Goal: Contribute content: Contribute content

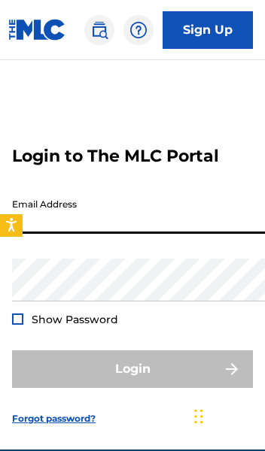
type input "[EMAIL_ADDRESS][DOMAIN_NAME]"
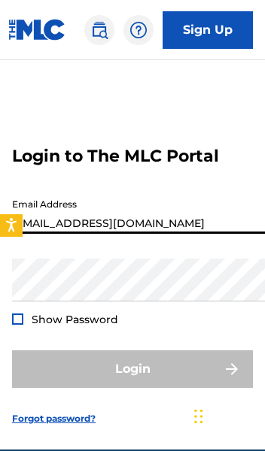
click at [132, 377] on button "Login" at bounding box center [132, 370] width 241 height 38
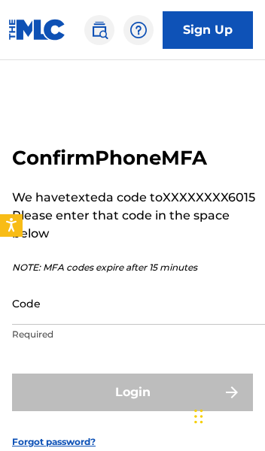
click at [46, 315] on input "Code" at bounding box center [139, 303] width 254 height 43
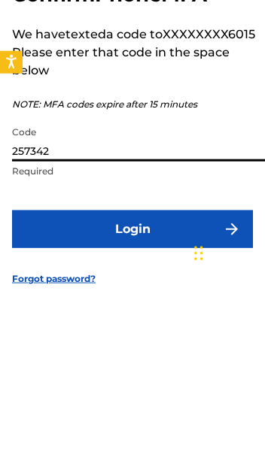
type input "257342"
click at [175, 374] on button "Login" at bounding box center [132, 393] width 241 height 38
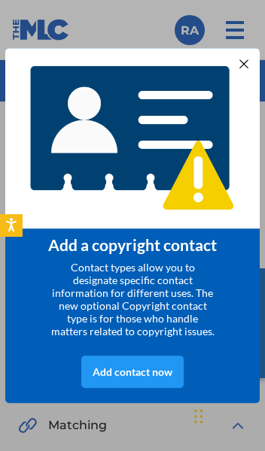
click at [137, 377] on div "Add contact now" at bounding box center [132, 372] width 102 height 32
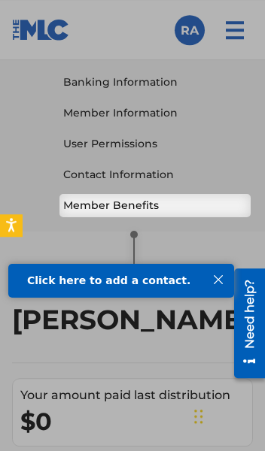
scroll to position [639, 0]
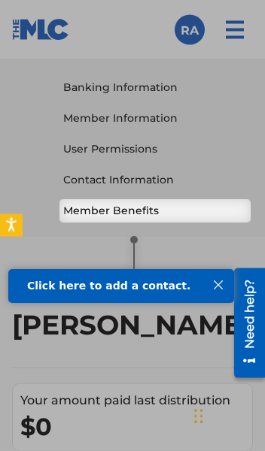
click at [220, 284] on div at bounding box center [218, 285] width 20 height 20
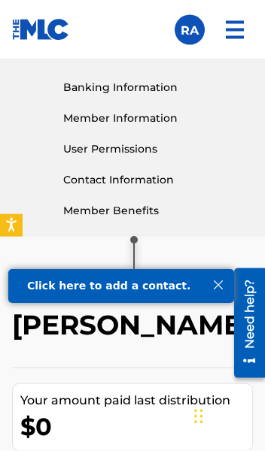
scroll to position [639, 0]
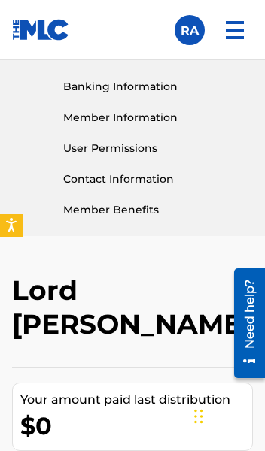
click at [161, 211] on link "Member Benefits" at bounding box center [155, 210] width 184 height 16
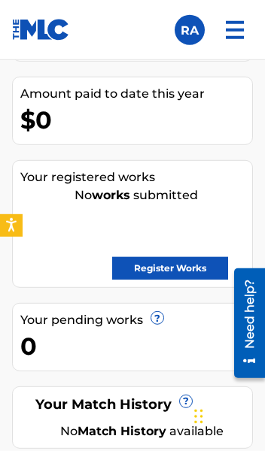
scroll to position [1029, 0]
click at [184, 268] on link "Register Works" at bounding box center [170, 268] width 116 height 23
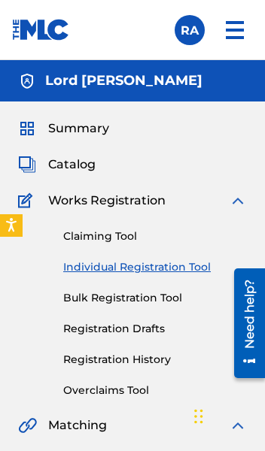
click at [150, 296] on link "Bulk Registration Tool" at bounding box center [155, 298] width 184 height 16
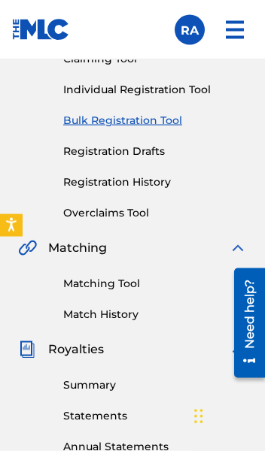
scroll to position [178, 0]
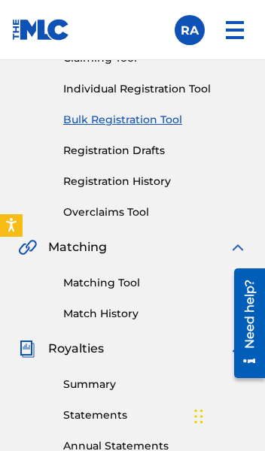
click at [137, 123] on link "Bulk Registration Tool" at bounding box center [155, 120] width 184 height 16
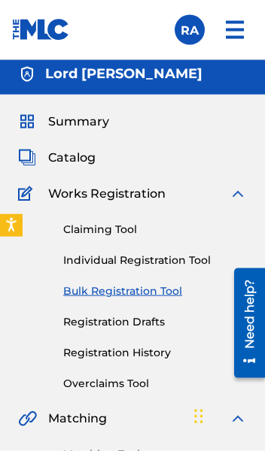
scroll to position [7, 0]
click at [127, 291] on link "Bulk Registration Tool" at bounding box center [155, 292] width 184 height 16
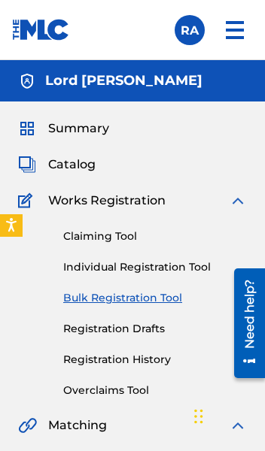
click at [74, 170] on span "Catalog" at bounding box center [71, 165] width 47 height 18
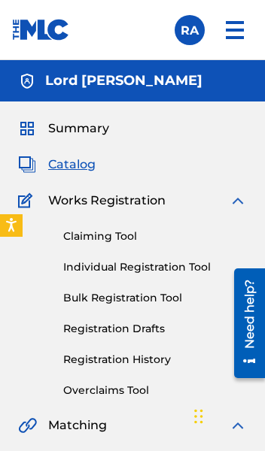
click at [80, 168] on span "Catalog" at bounding box center [71, 165] width 47 height 18
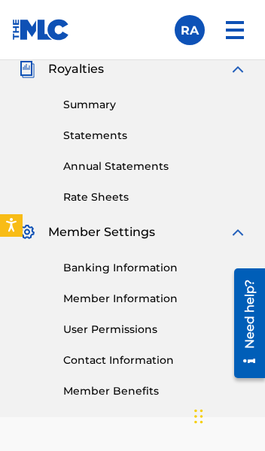
click at [144, 269] on link "Banking Information" at bounding box center [155, 268] width 184 height 16
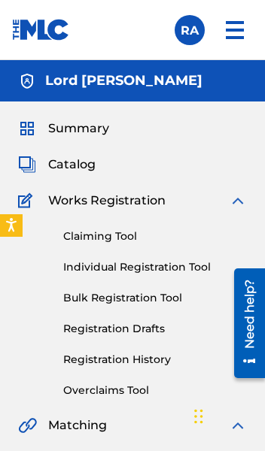
click at [115, 238] on link "Claiming Tool" at bounding box center [155, 237] width 184 height 16
click at [149, 267] on link "Individual Registration Tool" at bounding box center [155, 268] width 184 height 16
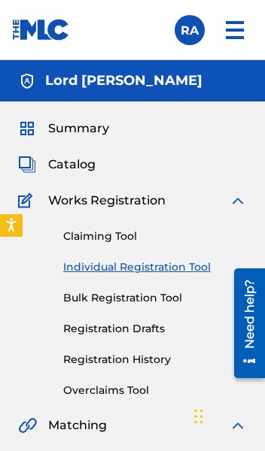
click at [156, 267] on link "Individual Registration Tool" at bounding box center [155, 268] width 184 height 16
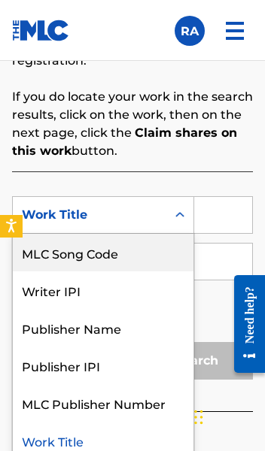
scroll to position [451, 0]
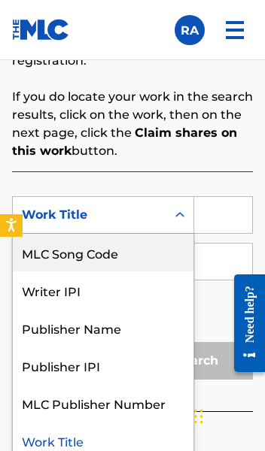
click at [135, 252] on div "MLC Song Code" at bounding box center [103, 253] width 181 height 38
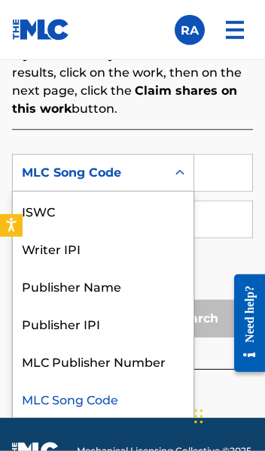
scroll to position [562, 0]
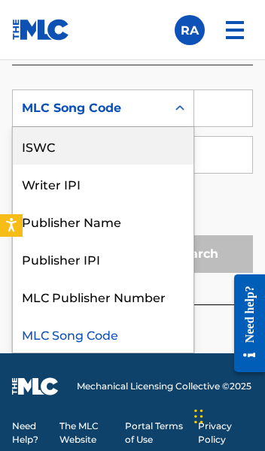
click at [89, 135] on div "ISWC" at bounding box center [103, 146] width 181 height 38
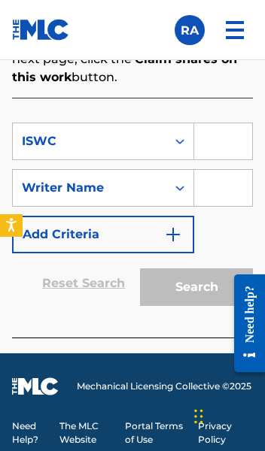
click at [222, 138] on input "Search Form" at bounding box center [223, 141] width 58 height 36
click at [215, 134] on input "Search Form" at bounding box center [223, 141] width 58 height 36
paste input "QZK6G2583701"
type input "QZK6G2583701"
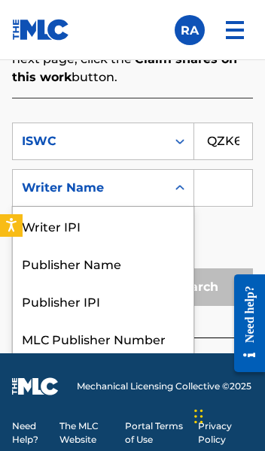
click at [220, 184] on input "Search Form" at bounding box center [223, 188] width 58 height 36
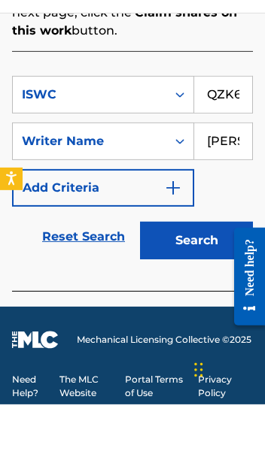
type input "Robert Lee Allen"
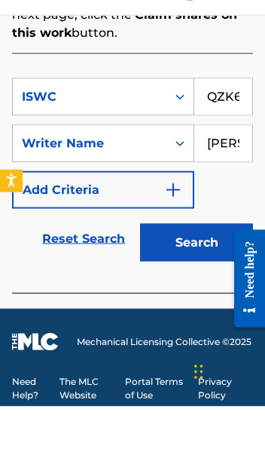
click at [136, 230] on button "Add Criteria" at bounding box center [103, 235] width 182 height 38
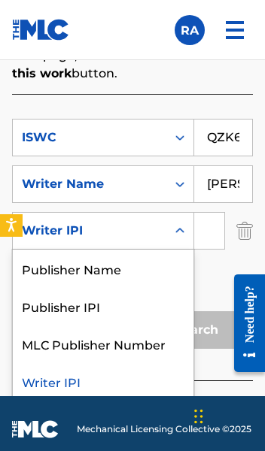
scroll to position [0, 0]
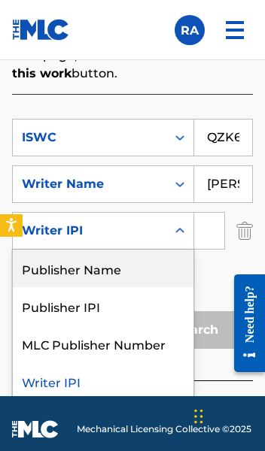
click at [119, 271] on div "Publisher Name" at bounding box center [103, 269] width 181 height 38
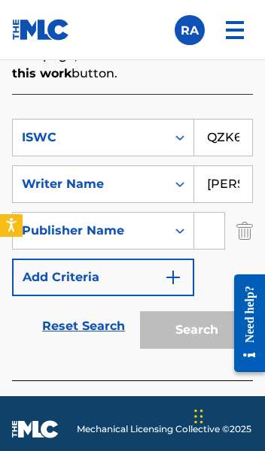
click at [211, 235] on input "Search Form" at bounding box center [209, 231] width 30 height 36
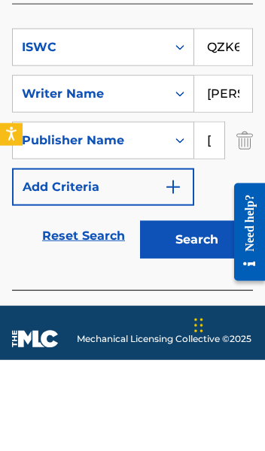
type input "Robert Lee Allen"
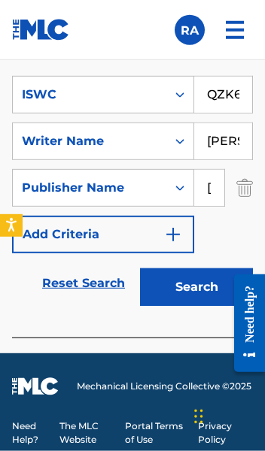
click at [187, 280] on button "Search" at bounding box center [196, 288] width 113 height 38
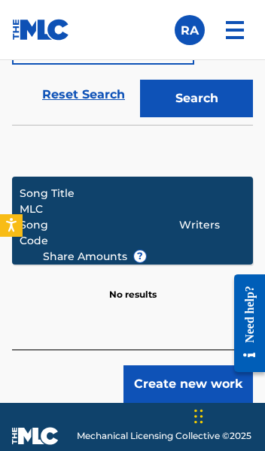
scroll to position [794, 0]
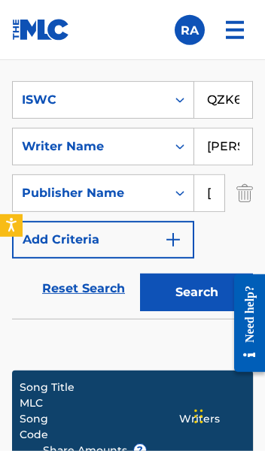
click at [234, 96] on input "QZK6G2583701" at bounding box center [223, 100] width 58 height 36
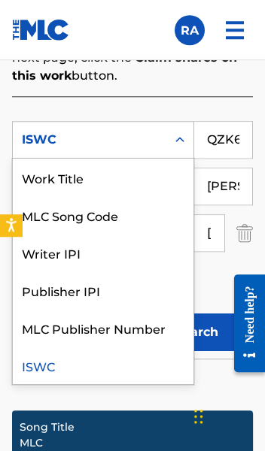
scroll to position [560, 0]
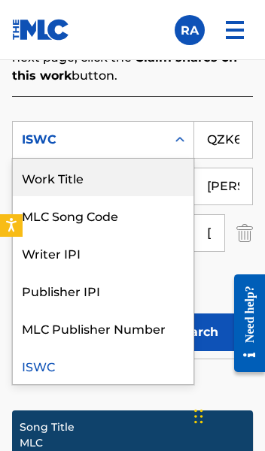
click at [120, 176] on div "Work Title" at bounding box center [103, 178] width 181 height 38
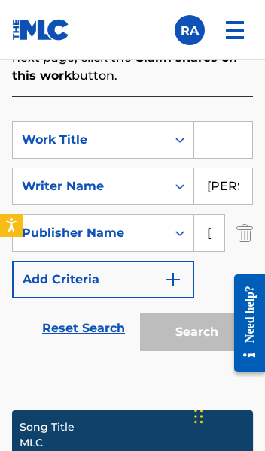
click at [226, 142] on input "Search Form" at bounding box center [223, 140] width 58 height 36
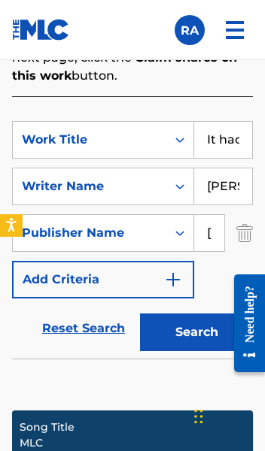
type input "It had to be a country song"
click at [199, 336] on button "Search" at bounding box center [196, 333] width 113 height 38
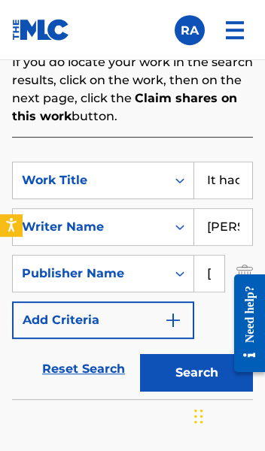
scroll to position [521, 0]
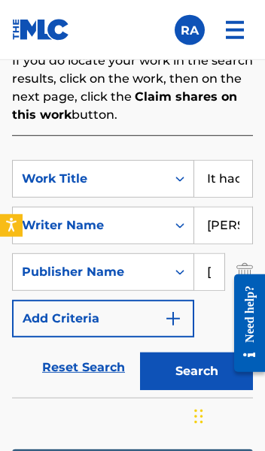
click at [217, 226] on input "Robert Lee Allen" at bounding box center [223, 226] width 58 height 36
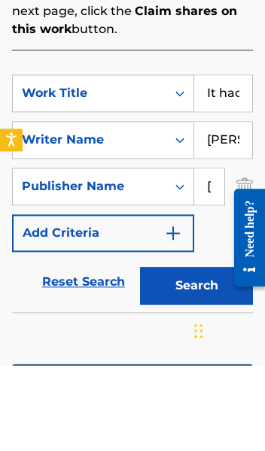
click at [43, 351] on link "Reset Search" at bounding box center [84, 367] width 98 height 33
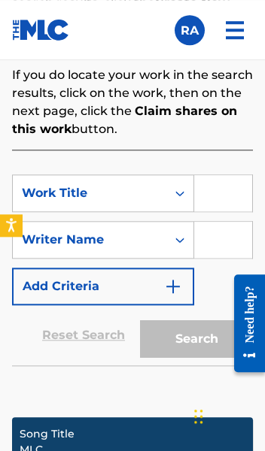
scroll to position [503, 0]
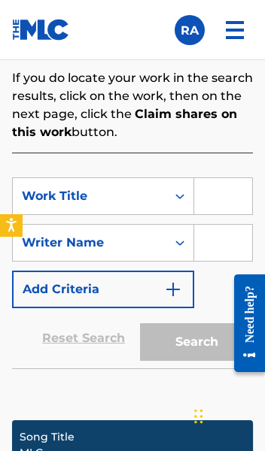
click at [217, 196] on input "Search Form" at bounding box center [223, 196] width 58 height 36
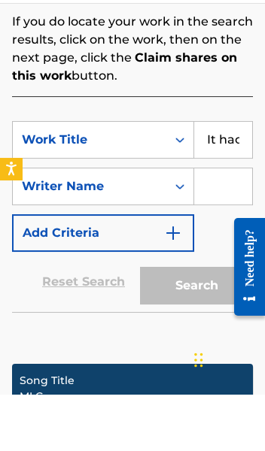
type input "It had to be a country song"
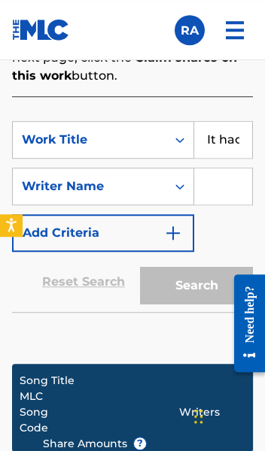
click at [175, 236] on img "Search Form" at bounding box center [173, 233] width 18 height 18
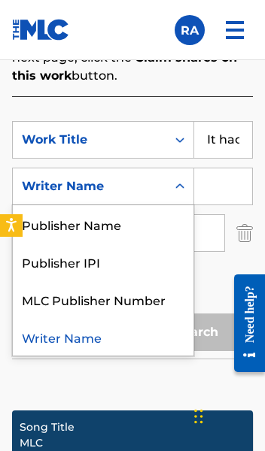
click at [141, 228] on div "Publisher Name" at bounding box center [103, 224] width 181 height 38
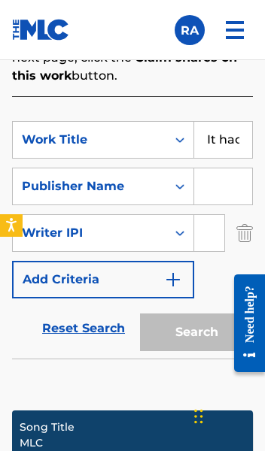
click at [215, 189] on input "Search Form" at bounding box center [223, 187] width 58 height 36
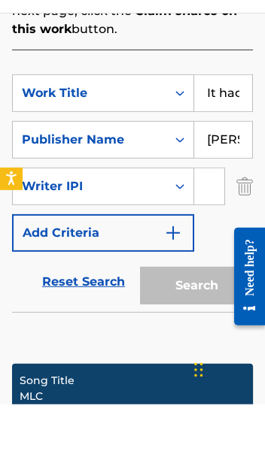
type input "Robert Lee Allen"
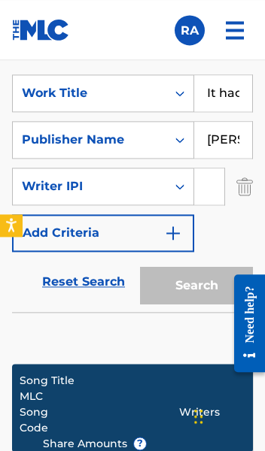
click at [204, 189] on input "Search Form" at bounding box center [209, 187] width 30 height 36
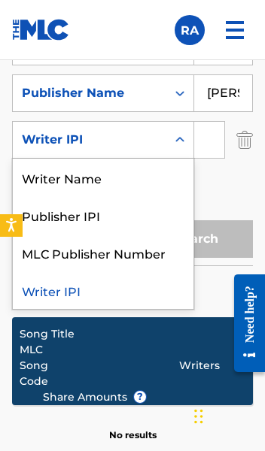
click at [135, 180] on div "Writer Name" at bounding box center [103, 178] width 181 height 38
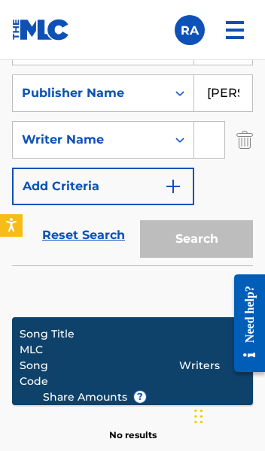
click at [206, 143] on input "Search Form" at bounding box center [209, 140] width 30 height 36
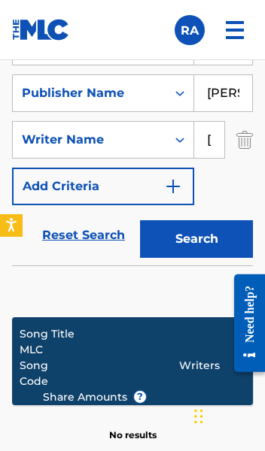
type input "Robert Lee Allen"
click at [208, 241] on button "Search" at bounding box center [196, 239] width 113 height 38
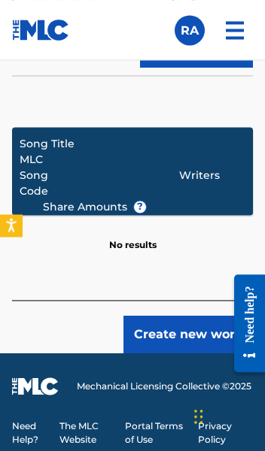
scroll to position [847, 0]
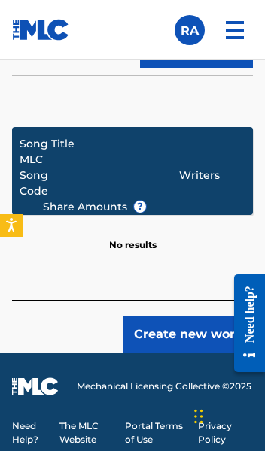
click at [188, 339] on button "Create new work" at bounding box center [187, 335] width 129 height 38
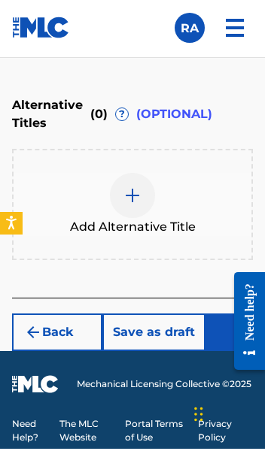
scroll to position [651, 0]
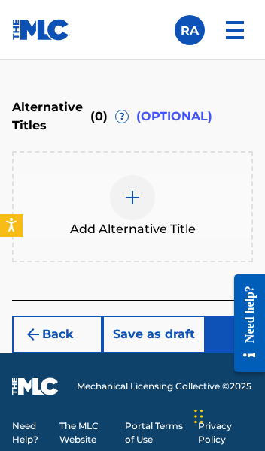
click at [234, 332] on button "Next" at bounding box center [250, 335] width 90 height 38
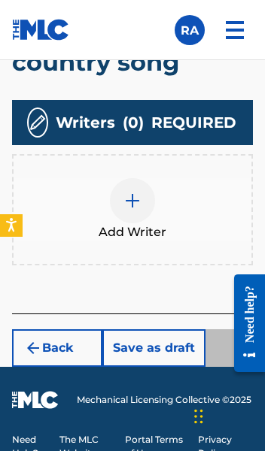
click at [137, 192] on img at bounding box center [132, 201] width 18 height 18
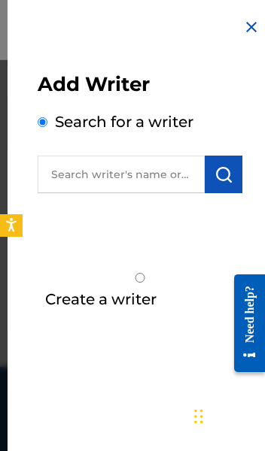
click at [147, 173] on input "text" at bounding box center [121, 175] width 167 height 38
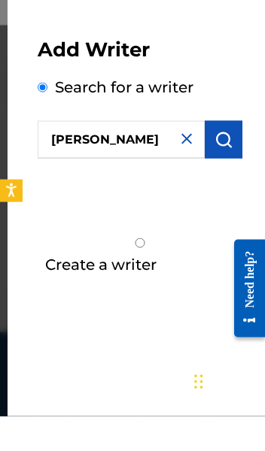
type input "Robert Lee Allen"
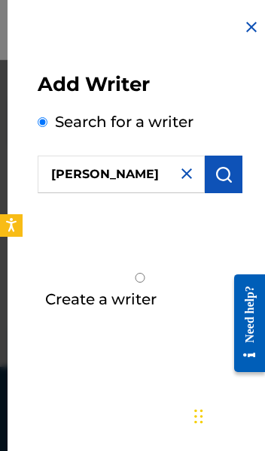
click at [47, 279] on input "Create a writer" at bounding box center [140, 278] width 205 height 10
radio input "false"
radio input "true"
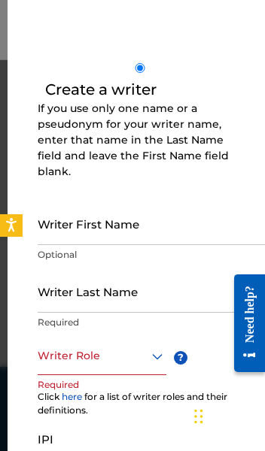
scroll to position [211, 0]
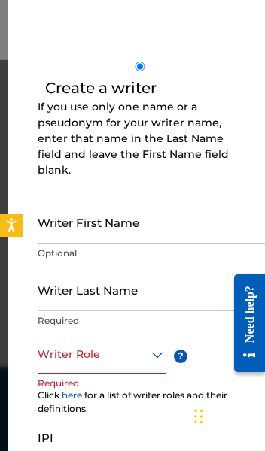
click at [165, 226] on input "Writer First Name" at bounding box center [170, 222] width 265 height 43
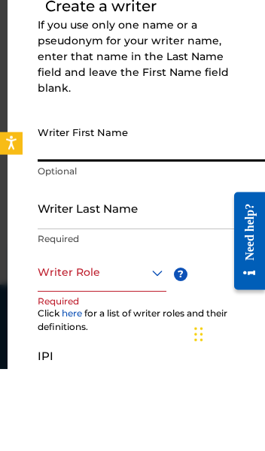
type input "[PERSON_NAME]"
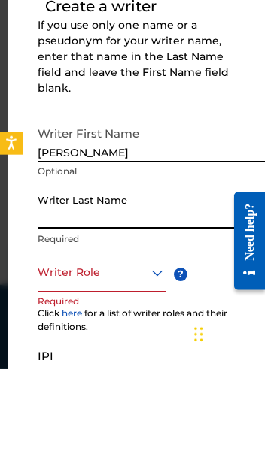
type input "[PERSON_NAME]"
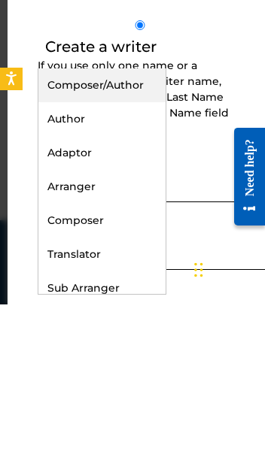
scroll to position [105, 0]
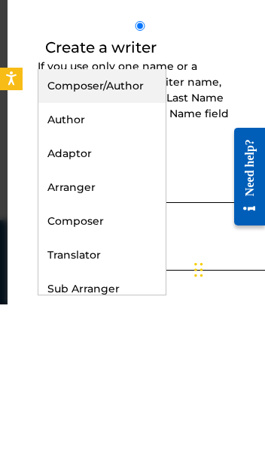
click at [118, 250] on div "Author" at bounding box center [101, 267] width 127 height 34
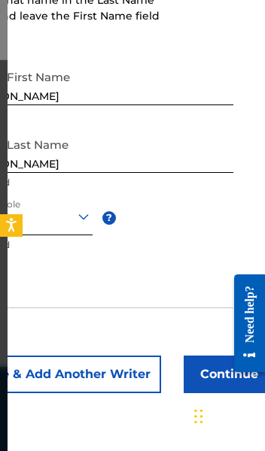
scroll to position [350, 69]
click at [211, 378] on button "Continue" at bounding box center [229, 375] width 90 height 38
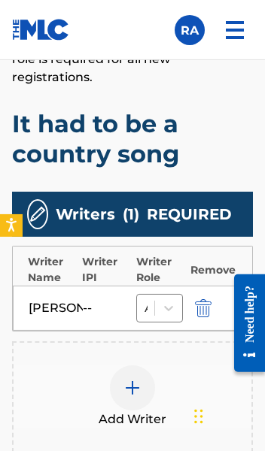
scroll to position [484, 0]
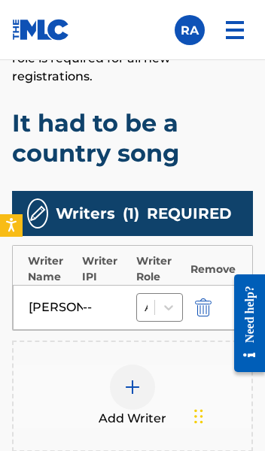
click at [89, 299] on div "--" at bounding box center [117, 308] width 68 height 18
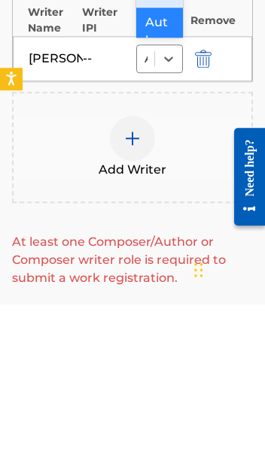
scroll to position [604, 0]
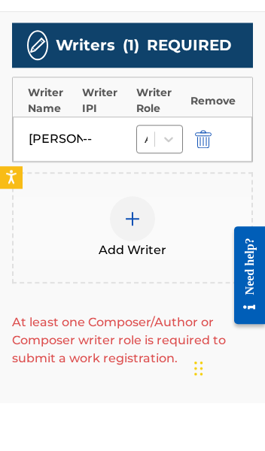
click at [112, 241] on div "Add Writer" at bounding box center [132, 275] width 241 height 111
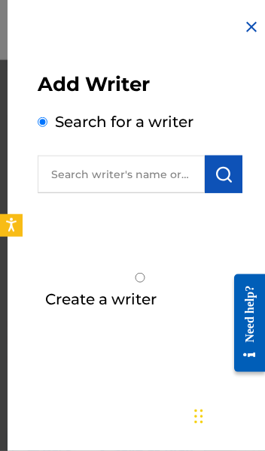
click at [49, 278] on input "Create a writer" at bounding box center [140, 278] width 205 height 10
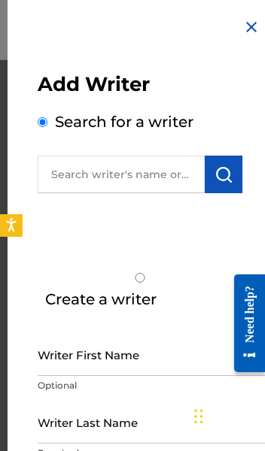
radio input "false"
radio input "true"
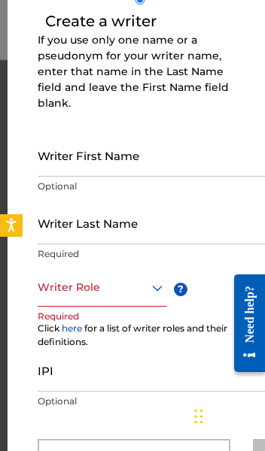
scroll to position [281, 0]
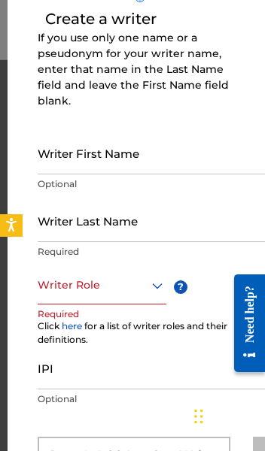
click at [170, 161] on input "Writer First Name" at bounding box center [170, 153] width 265 height 43
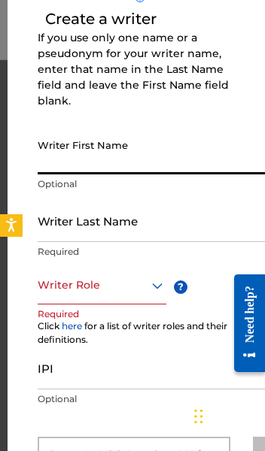
scroll to position [652, 0]
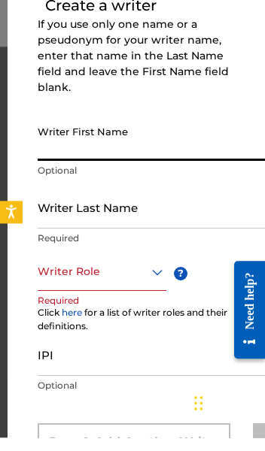
type input "[PERSON_NAME]"
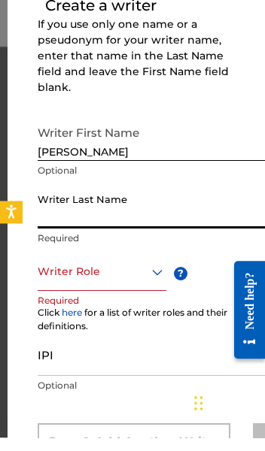
type input "[PERSON_NAME]"
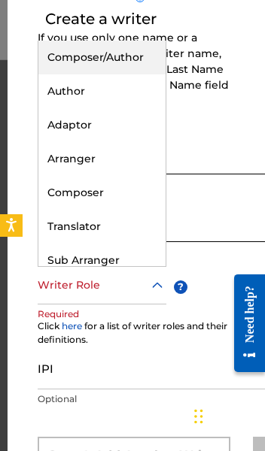
scroll to position [666, 0]
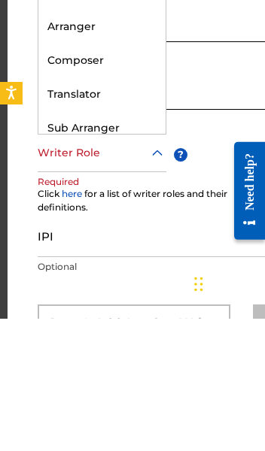
click at [105, 176] on div "Composer" at bounding box center [101, 193] width 127 height 34
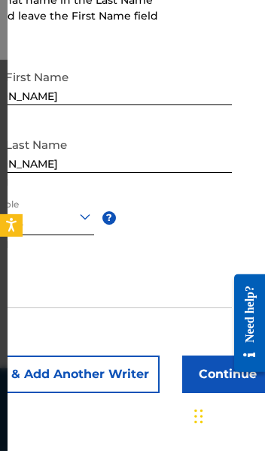
scroll to position [350, 69]
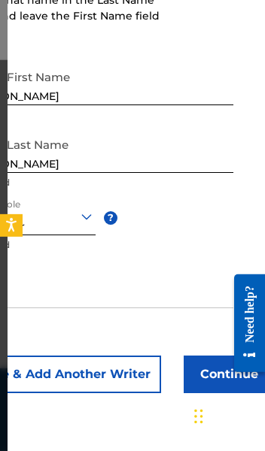
click at [235, 373] on button "Continue" at bounding box center [229, 375] width 90 height 38
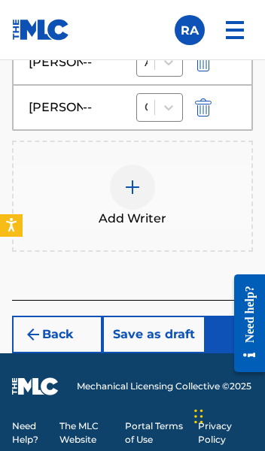
scroll to position [715, 0]
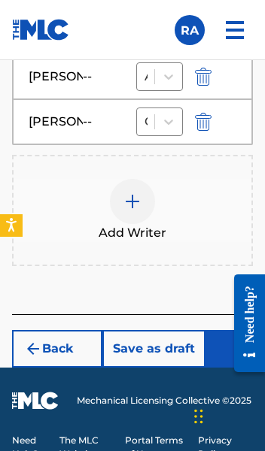
click at [245, 331] on button "Next" at bounding box center [250, 349] width 90 height 38
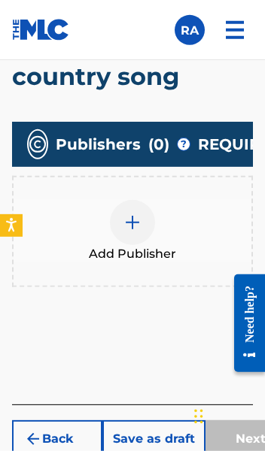
click at [137, 217] on img at bounding box center [132, 223] width 18 height 18
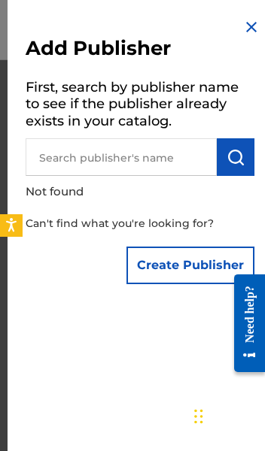
click at [150, 145] on input "text" at bounding box center [121, 157] width 191 height 38
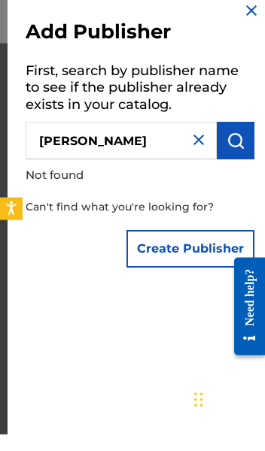
type input "Robert Lee Allen"
click at [240, 148] on img "submit" at bounding box center [235, 157] width 18 height 18
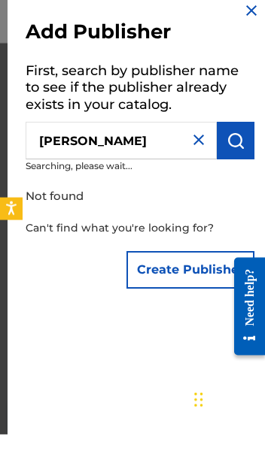
scroll to position [418, 0]
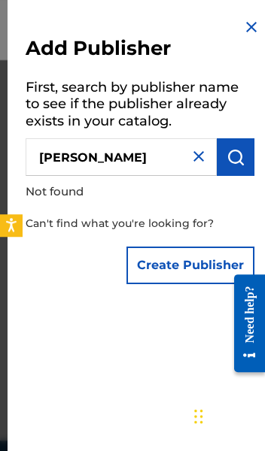
click at [210, 262] on button "Create Publisher" at bounding box center [190, 266] width 128 height 38
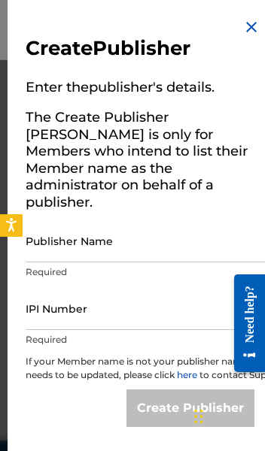
click at [183, 223] on input "Publisher Name" at bounding box center [153, 241] width 254 height 43
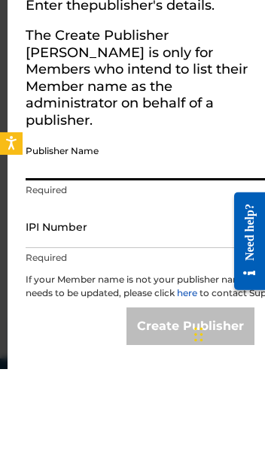
type input "Robert Allen"
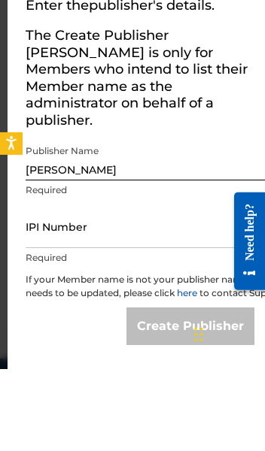
scroll to position [500, 0]
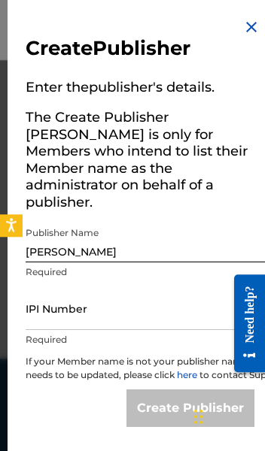
click at [198, 290] on input "IPI Number" at bounding box center [153, 308] width 254 height 43
click at [249, 24] on img at bounding box center [251, 27] width 18 height 18
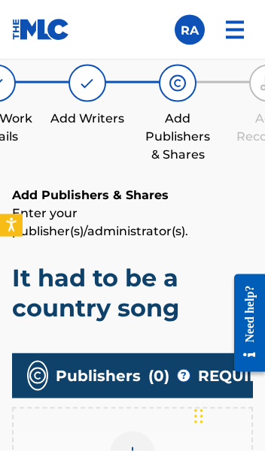
scroll to position [170, 0]
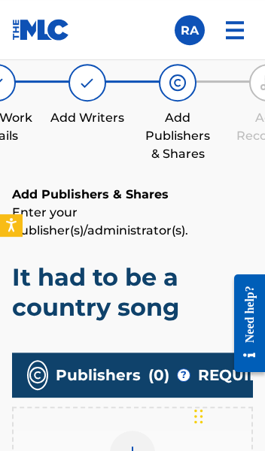
click at [166, 229] on p "Enter your publisher(s)/administrator(s)." at bounding box center [132, 222] width 241 height 36
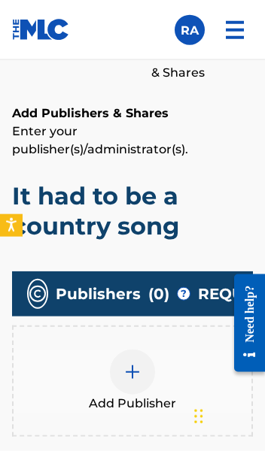
scroll to position [254, 0]
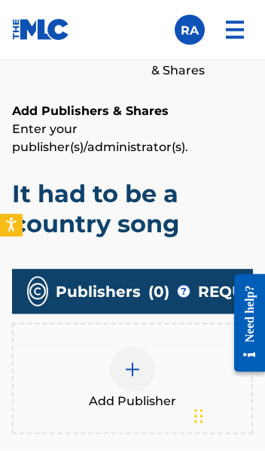
click at [139, 371] on img at bounding box center [132, 370] width 18 height 18
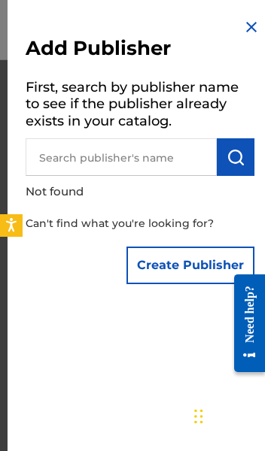
click at [150, 158] on input "text" at bounding box center [121, 157] width 191 height 38
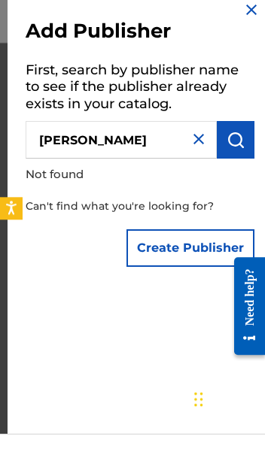
type input "Robert Allen"
click at [238, 148] on img "submit" at bounding box center [235, 157] width 18 height 18
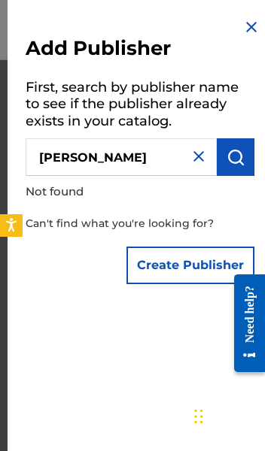
click at [198, 156] on img at bounding box center [199, 156] width 18 height 18
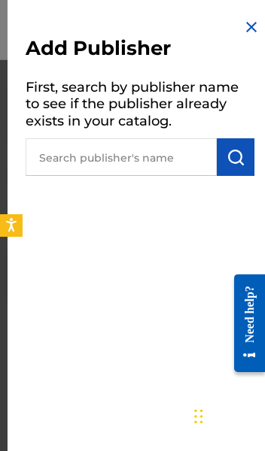
click at [248, 24] on img at bounding box center [251, 27] width 18 height 18
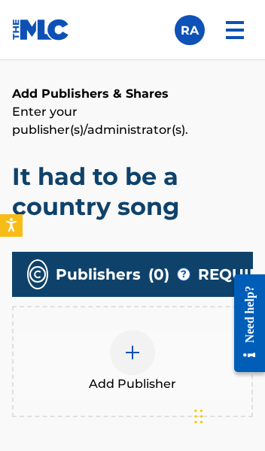
click at [139, 349] on img at bounding box center [132, 353] width 18 height 18
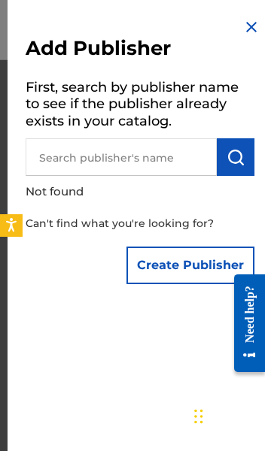
click at [149, 153] on input "text" at bounding box center [121, 157] width 191 height 38
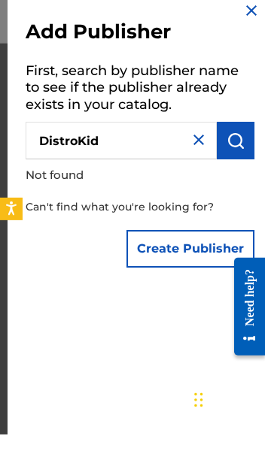
type input "DistroKid"
click at [237, 148] on img "submit" at bounding box center [235, 157] width 18 height 18
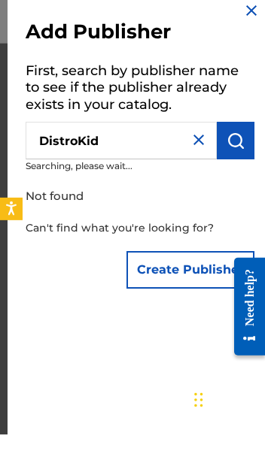
scroll to position [287, 0]
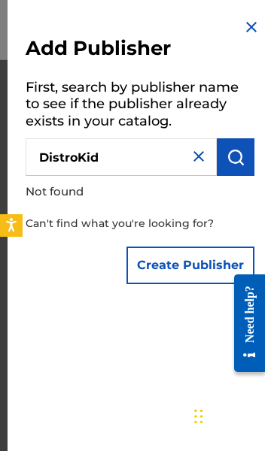
click at [199, 156] on img at bounding box center [199, 156] width 18 height 18
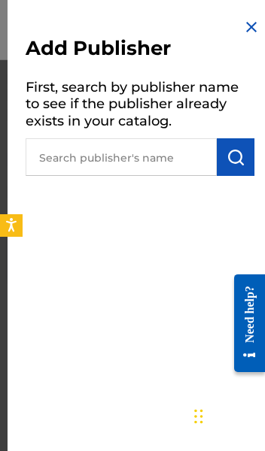
click at [252, 23] on img at bounding box center [251, 27] width 18 height 18
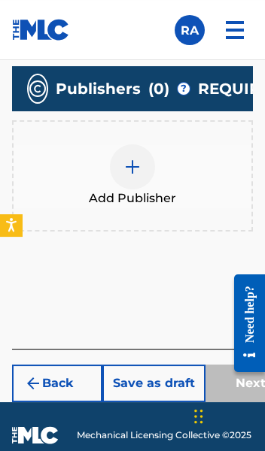
scroll to position [457, 0]
click at [166, 390] on button "Save as draft" at bounding box center [153, 384] width 103 height 38
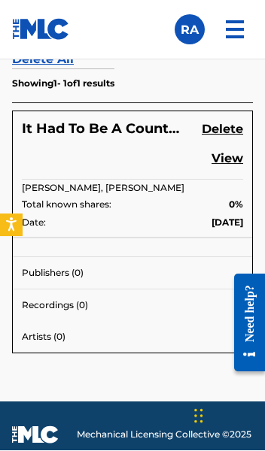
scroll to position [648, 0]
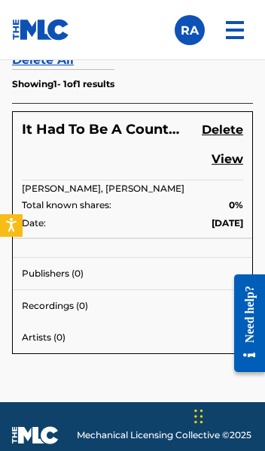
click at [139, 210] on p "Total known shares: 0%" at bounding box center [132, 206] width 221 height 14
click at [232, 157] on link "View" at bounding box center [227, 160] width 32 height 20
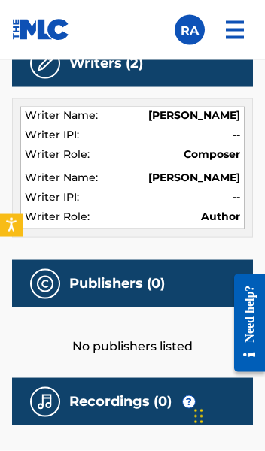
scroll to position [748, 0]
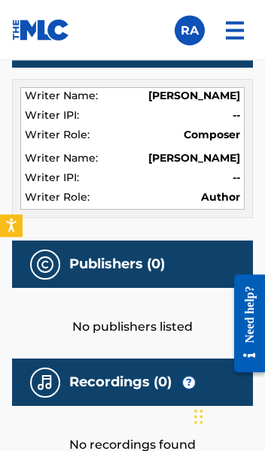
click at [196, 317] on div "No publishers listed" at bounding box center [132, 312] width 241 height 48
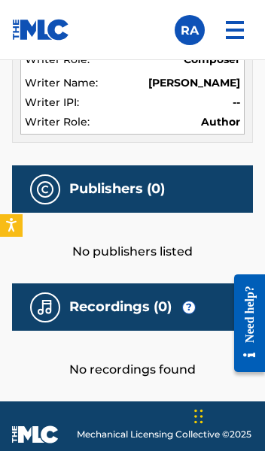
click at [186, 378] on div "No recordings found" at bounding box center [132, 355] width 241 height 48
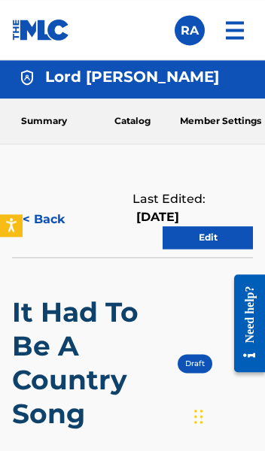
scroll to position [0, 0]
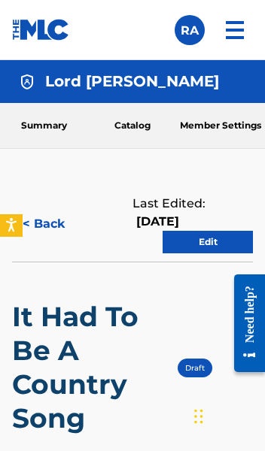
click at [206, 254] on link "Edit" at bounding box center [207, 242] width 90 height 23
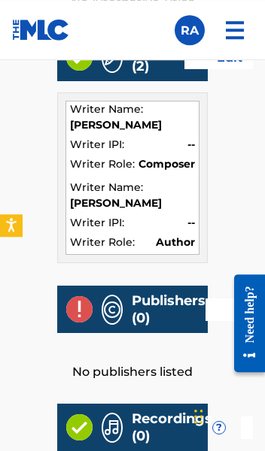
scroll to position [746, 0]
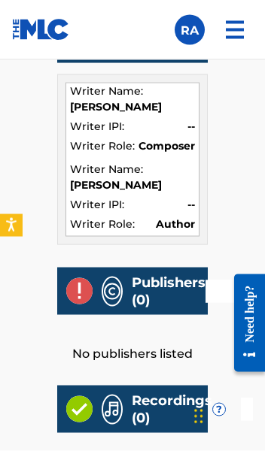
click at [244, 281] on link "Edit" at bounding box center [250, 292] width 90 height 23
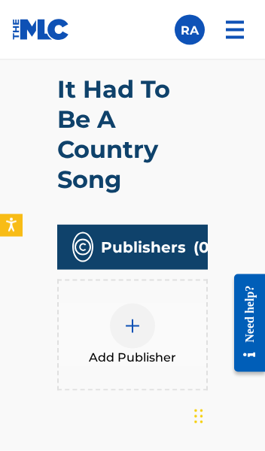
click at [132, 326] on img at bounding box center [132, 326] width 18 height 18
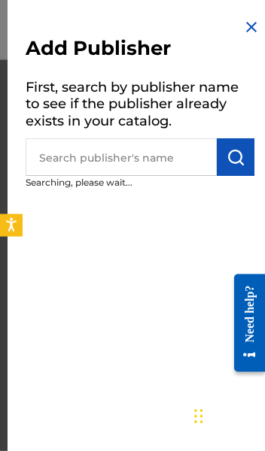
scroll to position [483, 0]
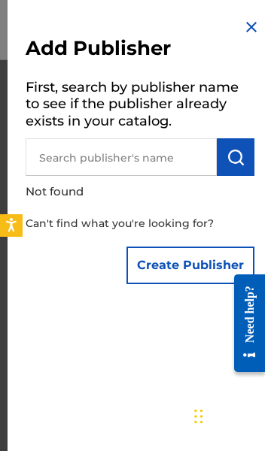
click at [154, 158] on input "text" at bounding box center [121, 157] width 191 height 38
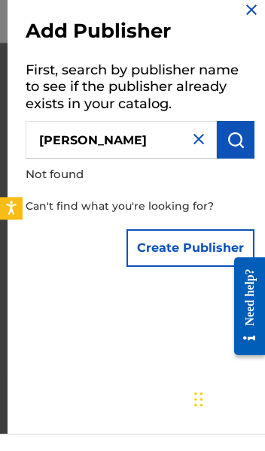
click at [105, 140] on input "Robert Lee Allen" at bounding box center [121, 157] width 191 height 38
click at [103, 138] on input "Robert Lee Allen" at bounding box center [121, 157] width 191 height 38
type input "Robert Allen"
click at [238, 148] on img "submit" at bounding box center [235, 157] width 18 height 18
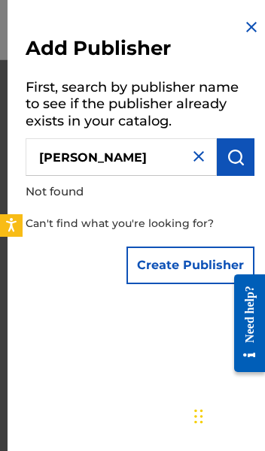
click at [206, 267] on button "Create Publisher" at bounding box center [190, 266] width 128 height 38
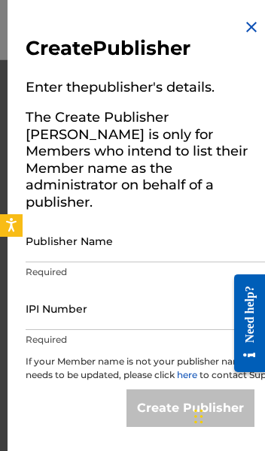
click at [206, 220] on input "Publisher Name" at bounding box center [153, 241] width 254 height 43
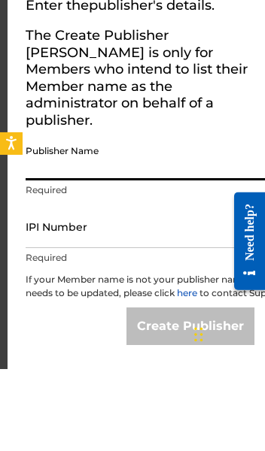
type input "Robert Allen"
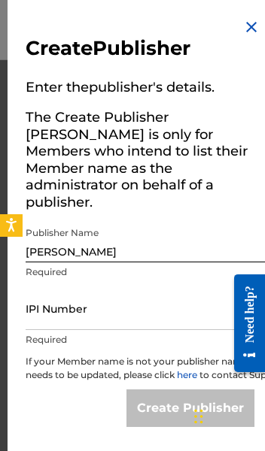
click at [141, 287] on input "IPI Number" at bounding box center [153, 308] width 254 height 43
